Goal: Task Accomplishment & Management: Complete application form

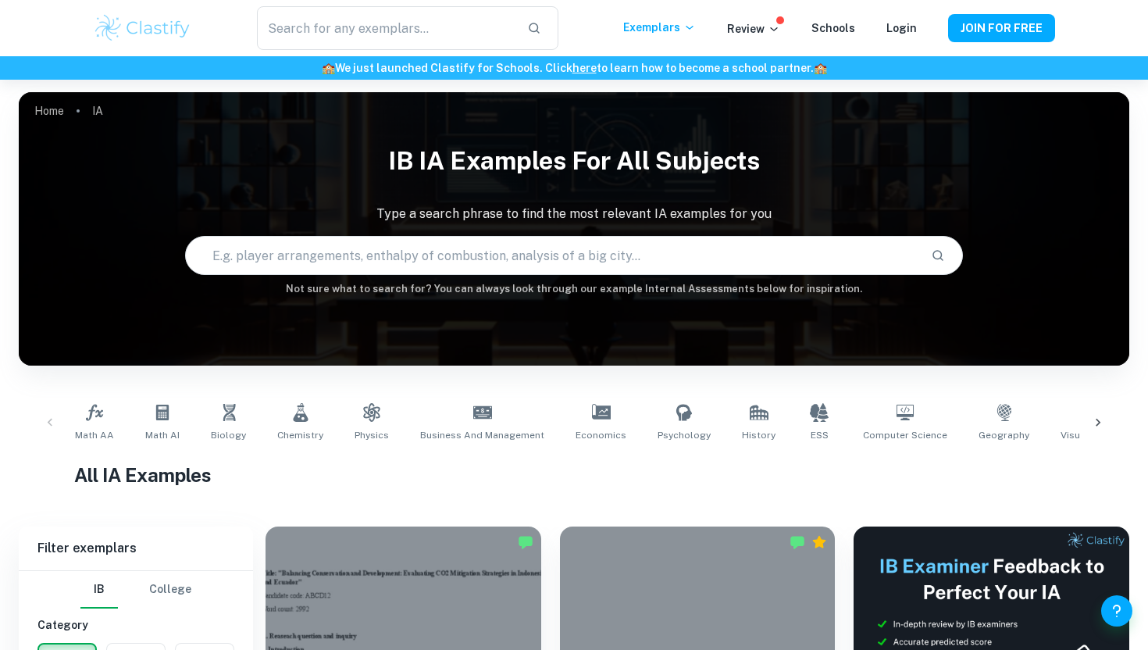
scroll to position [275, 0]
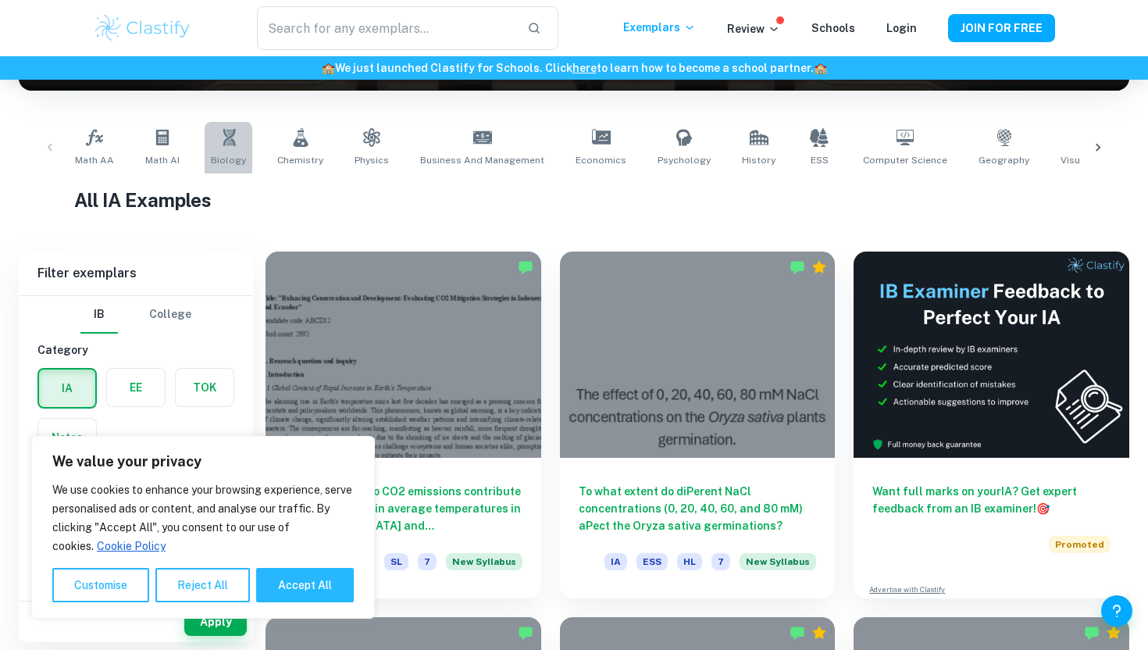
click at [211, 159] on span "Biology" at bounding box center [228, 160] width 35 height 14
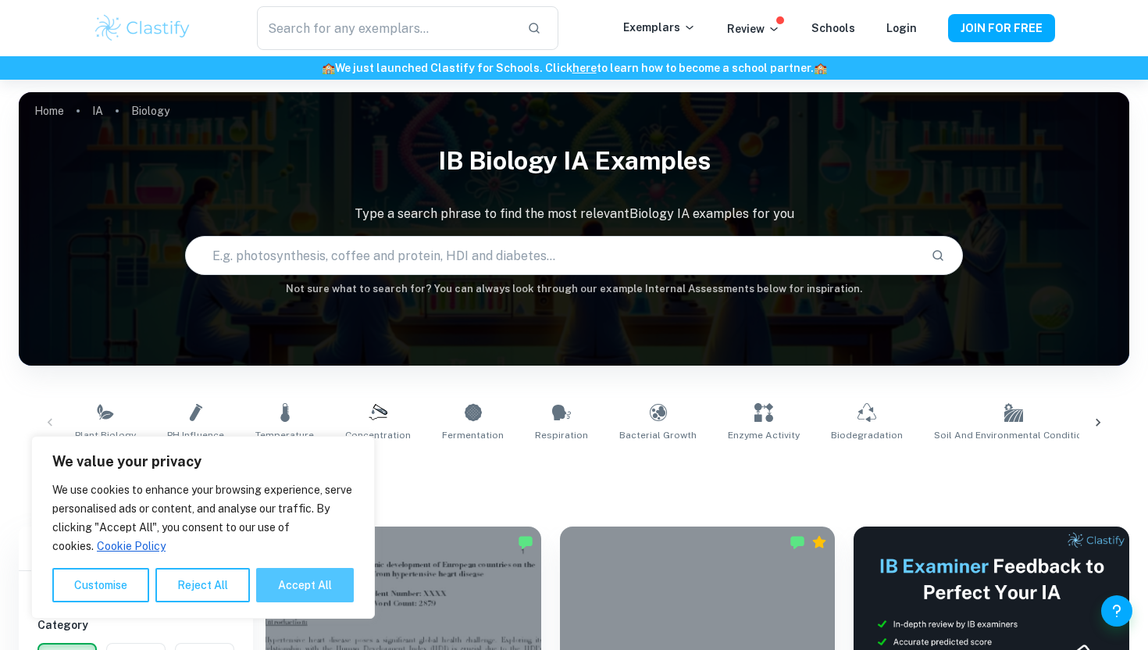
click at [288, 576] on button "Accept All" at bounding box center [305, 585] width 98 height 34
checkbox input "true"
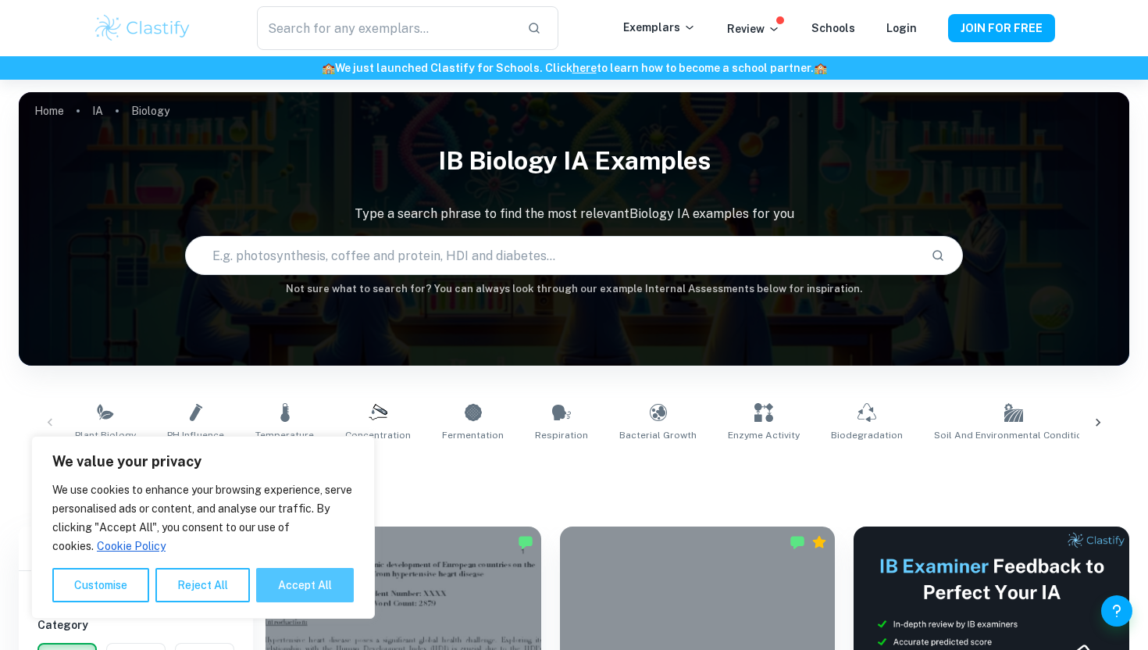
checkbox input "true"
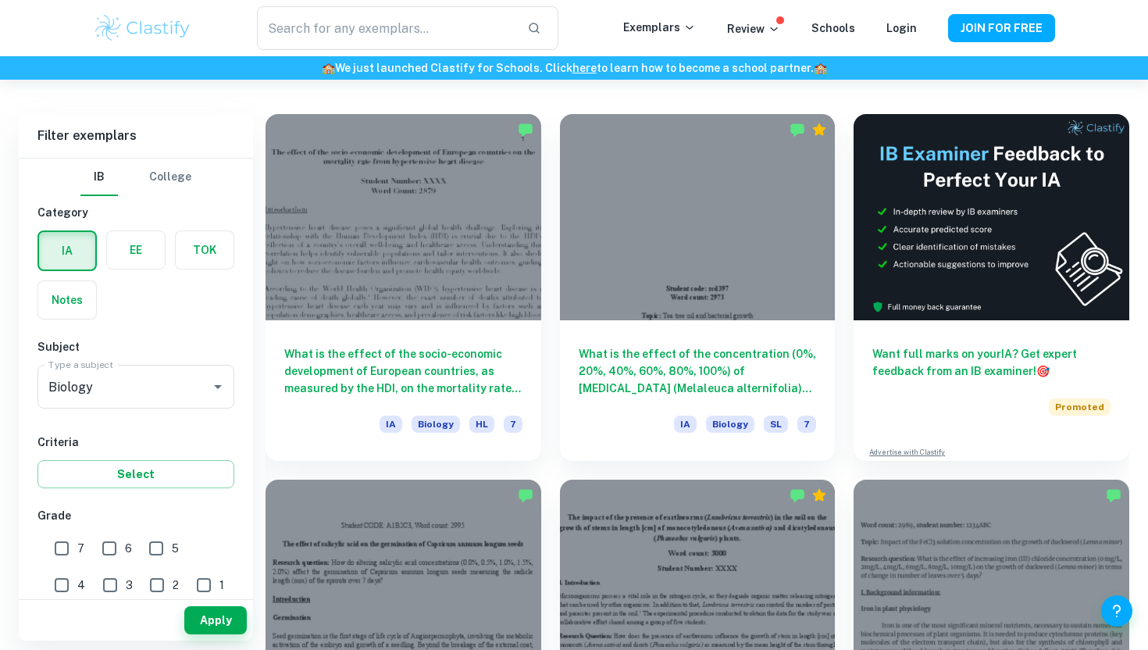
scroll to position [415, 0]
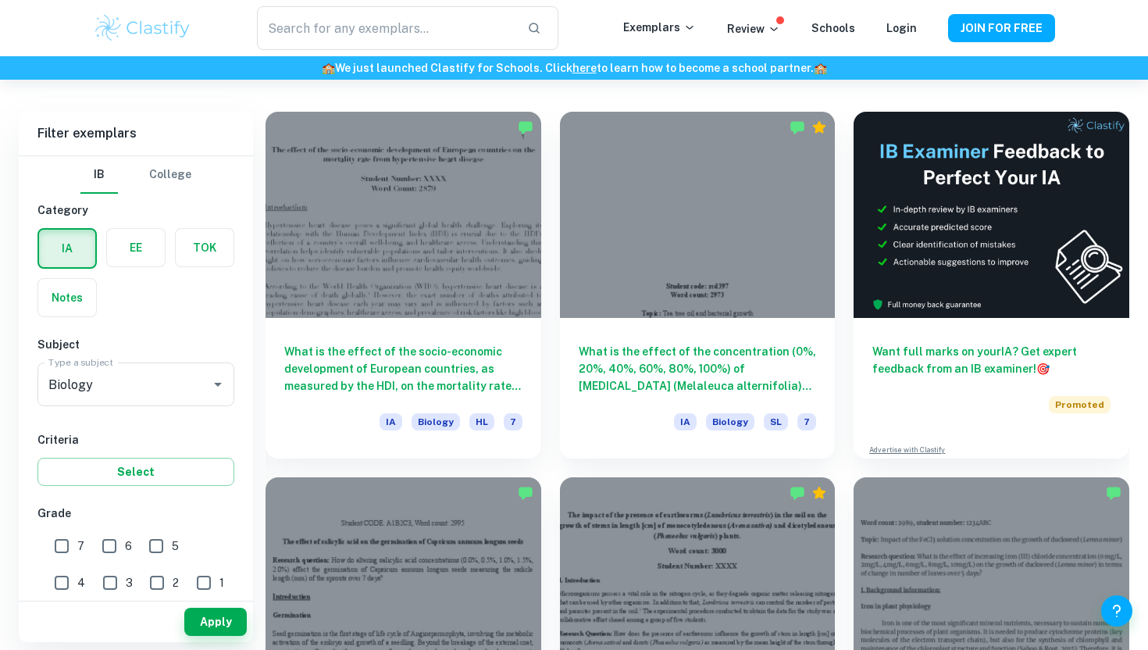
click at [136, 258] on label "button" at bounding box center [136, 247] width 58 height 37
click at [0, 0] on input "radio" at bounding box center [0, 0] width 0 height 0
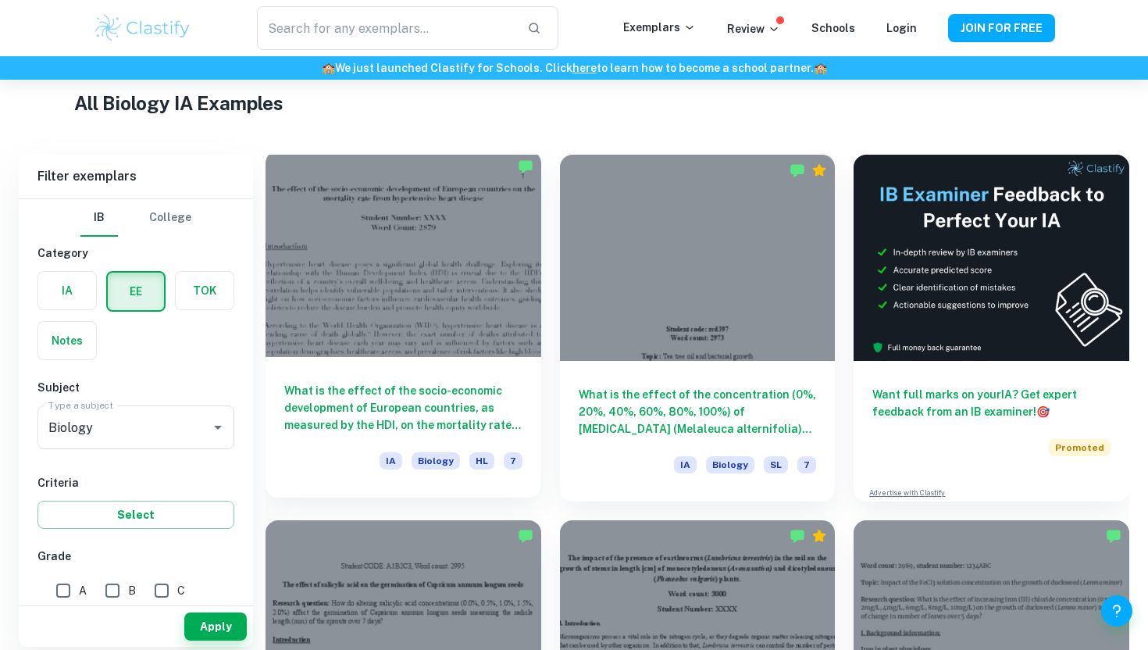
scroll to position [370, 0]
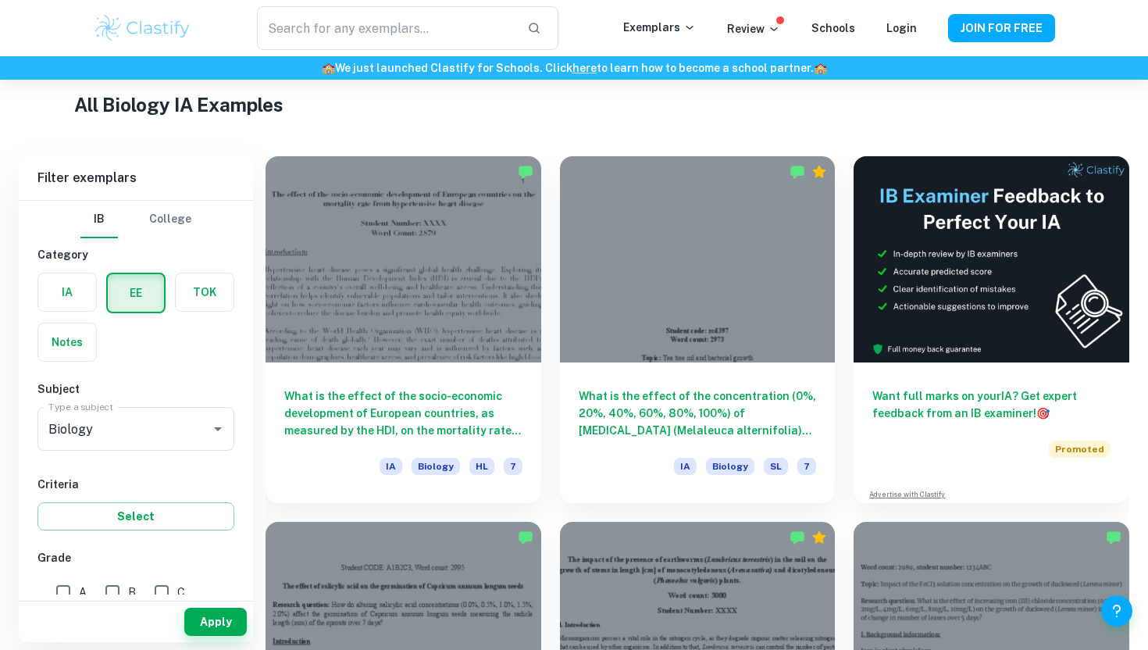
click at [206, 283] on label "button" at bounding box center [205, 291] width 58 height 37
click at [0, 0] on input "radio" at bounding box center [0, 0] width 0 height 0
click at [235, 292] on div "IB College Category IA EE TOK Notes Type Type ​ Type Criteria Select Grade A B …" at bounding box center [136, 615] width 234 height 828
click at [201, 307] on label "button" at bounding box center [204, 292] width 56 height 37
click at [0, 0] on input "radio" at bounding box center [0, 0] width 0 height 0
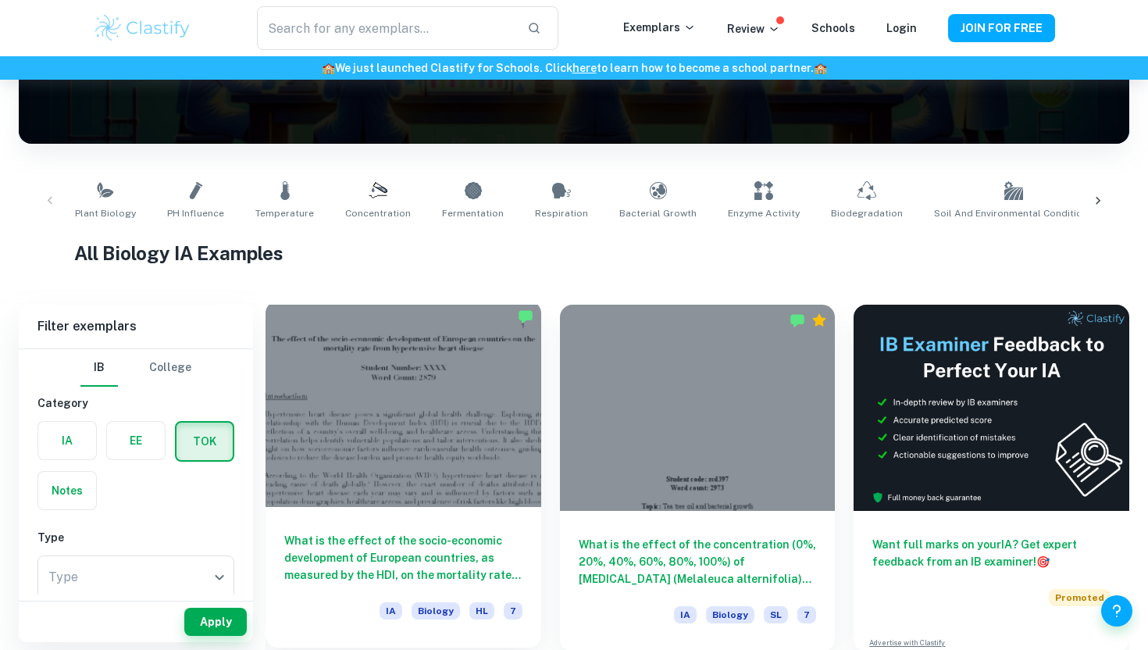
scroll to position [216, 0]
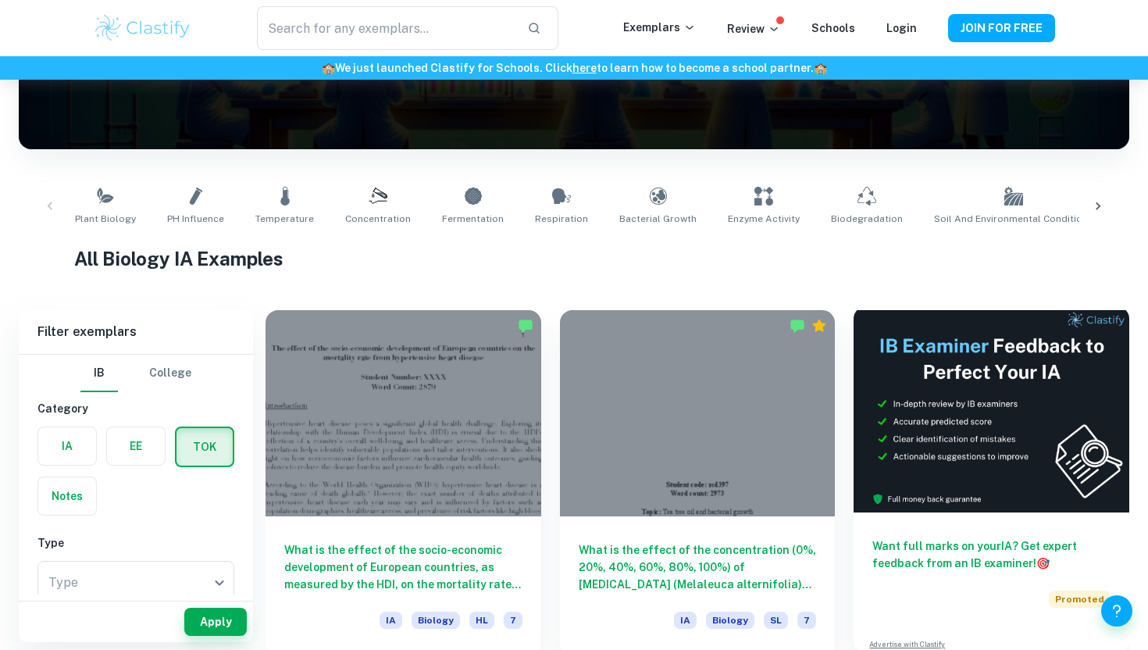
click at [911, 397] on img at bounding box center [992, 409] width 276 height 206
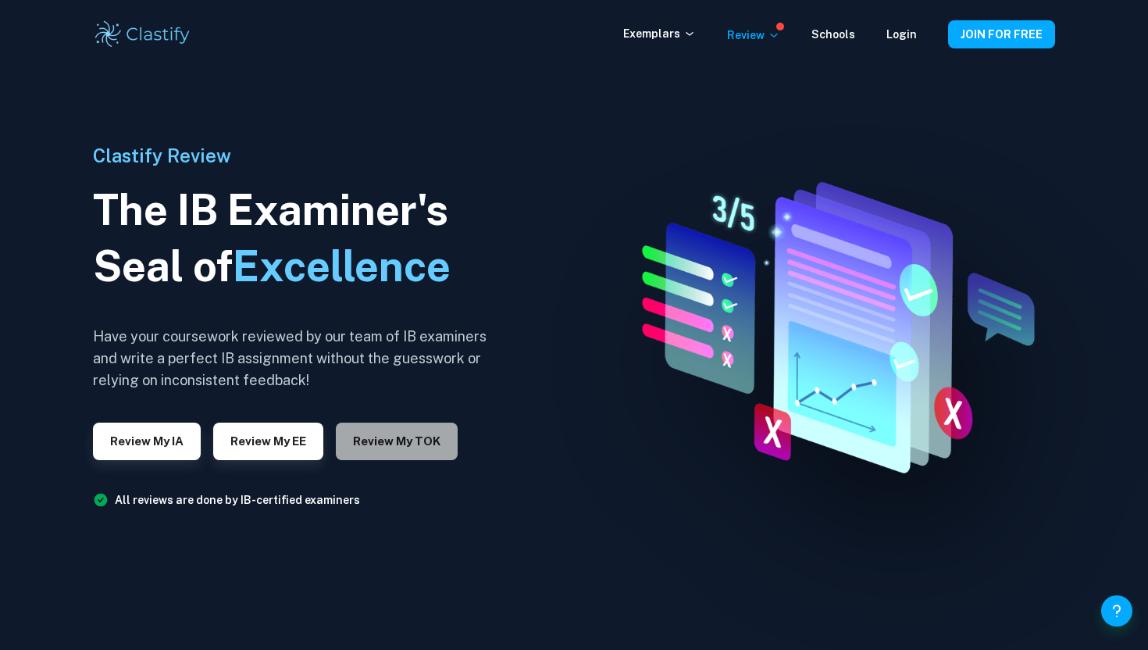
click at [409, 433] on button "Review my TOK" at bounding box center [397, 440] width 122 height 37
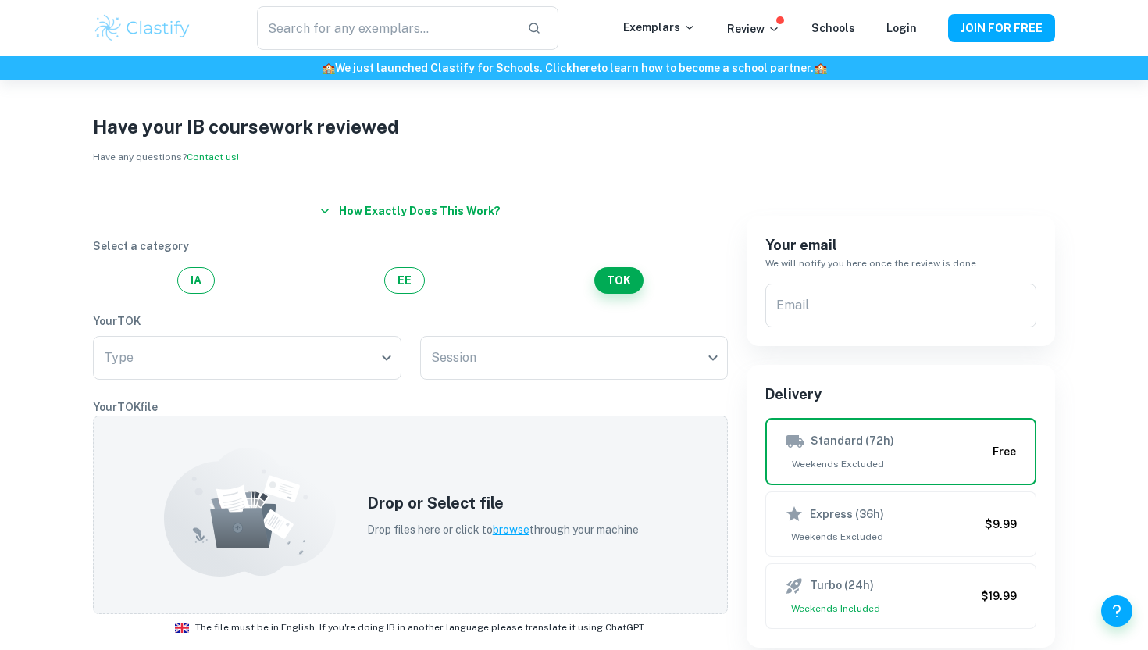
scroll to position [12, 0]
click at [386, 367] on body "We value your privacy We use cookies to enhance your browsing experience, serve…" at bounding box center [574, 392] width 1148 height 650
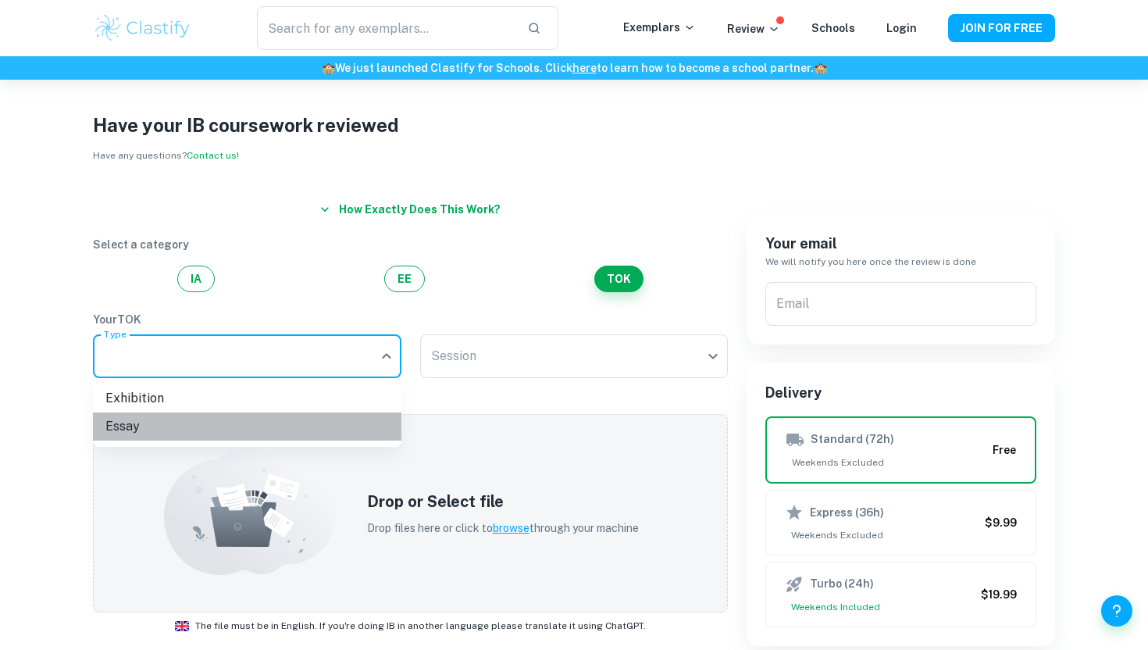
click at [370, 424] on li "Essay" at bounding box center [247, 426] width 308 height 28
type input "Essay"
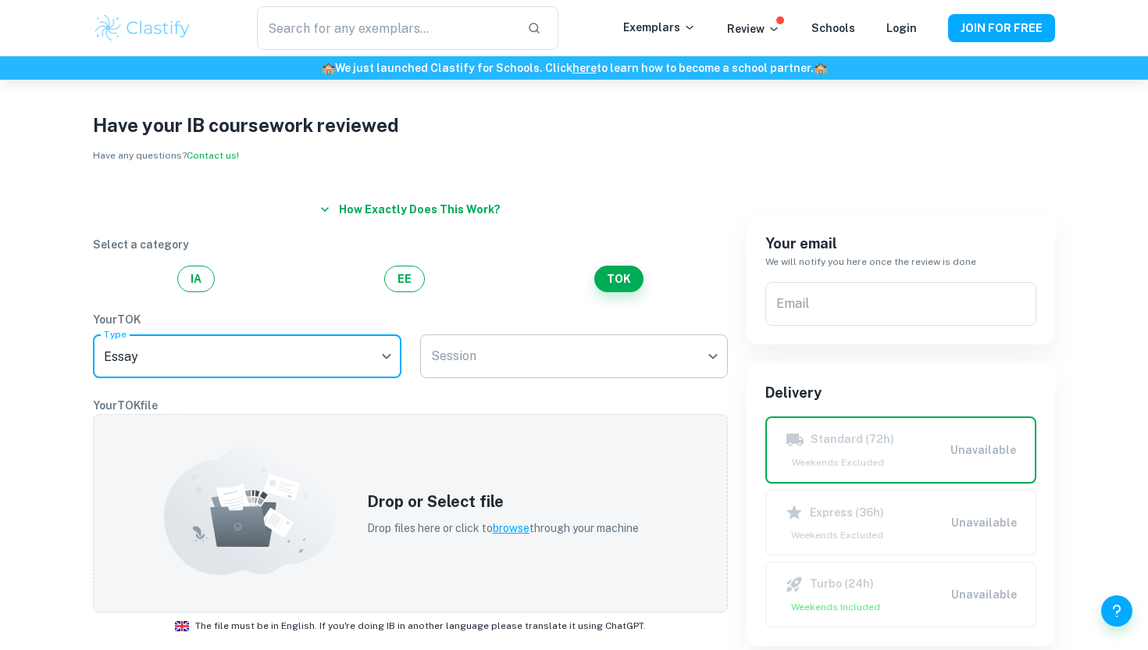
click at [430, 365] on body "We value your privacy We use cookies to enhance your browsing experience, serve…" at bounding box center [574, 392] width 1148 height 650
